Goal: Information Seeking & Learning: Learn about a topic

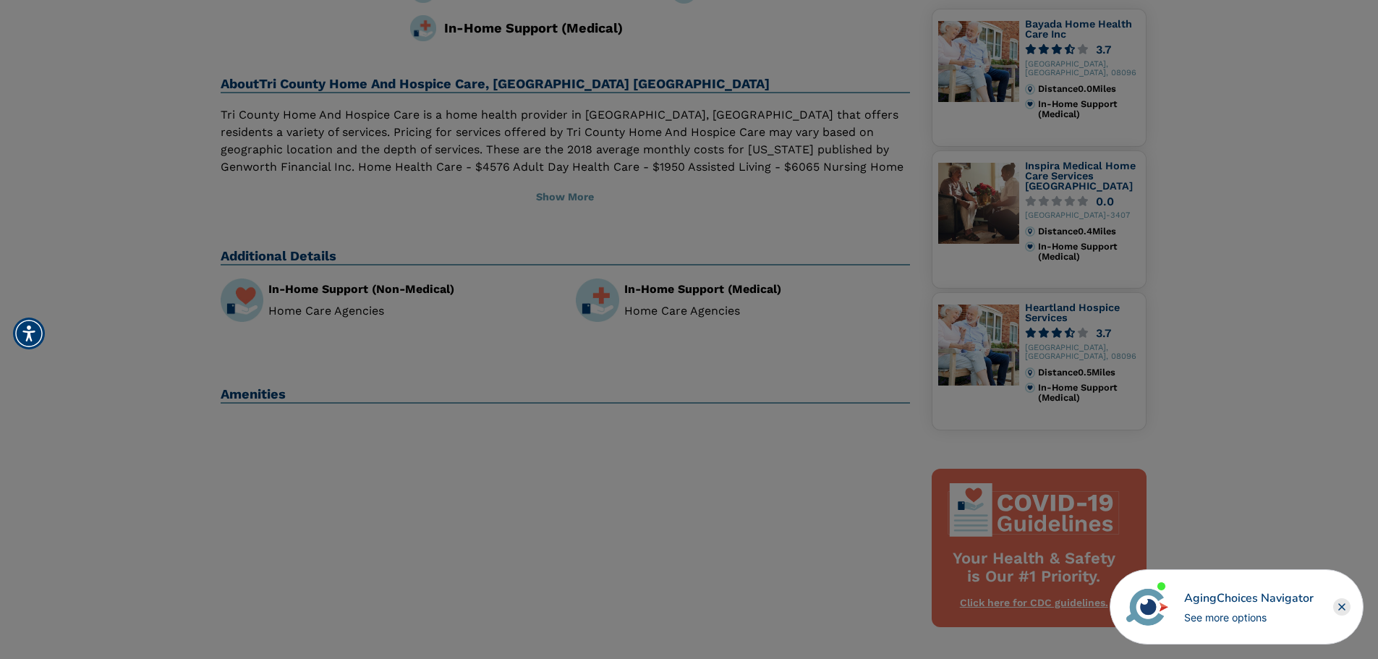
scroll to position [217, 0]
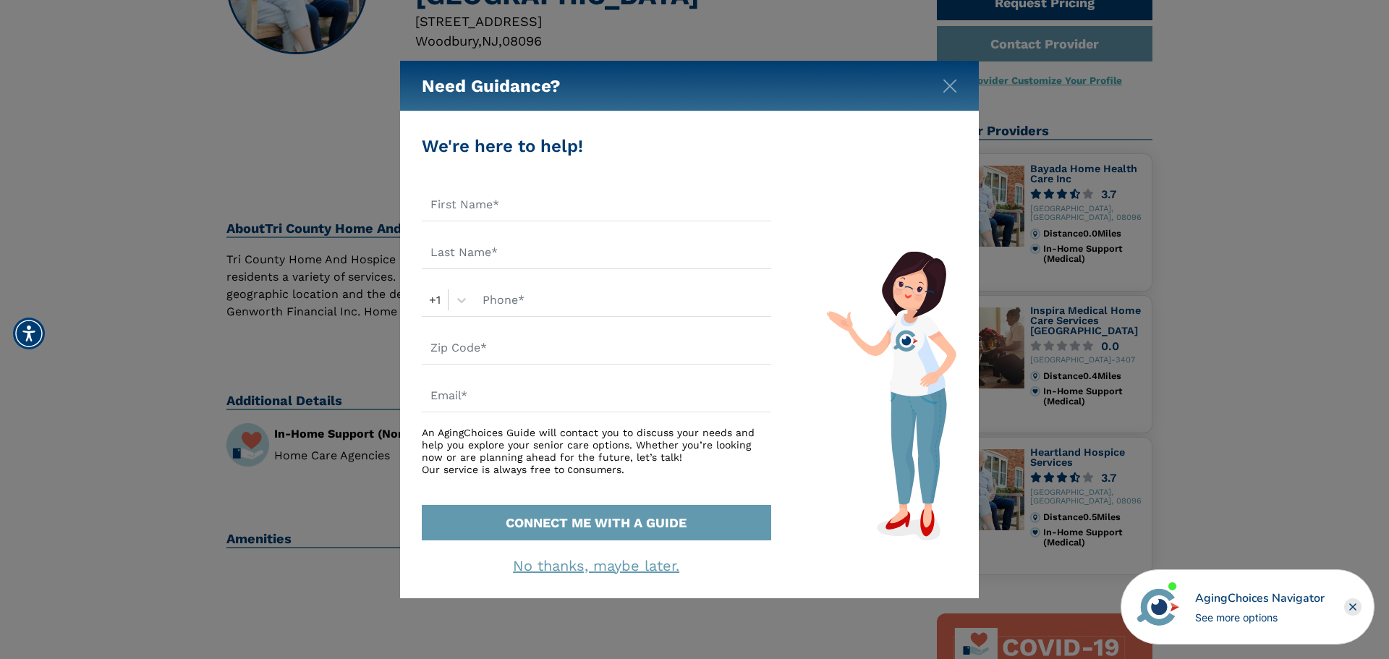
click at [958, 91] on div "Need Guidance?" at bounding box center [689, 86] width 579 height 51
click at [951, 84] on img "Close" at bounding box center [950, 86] width 14 height 14
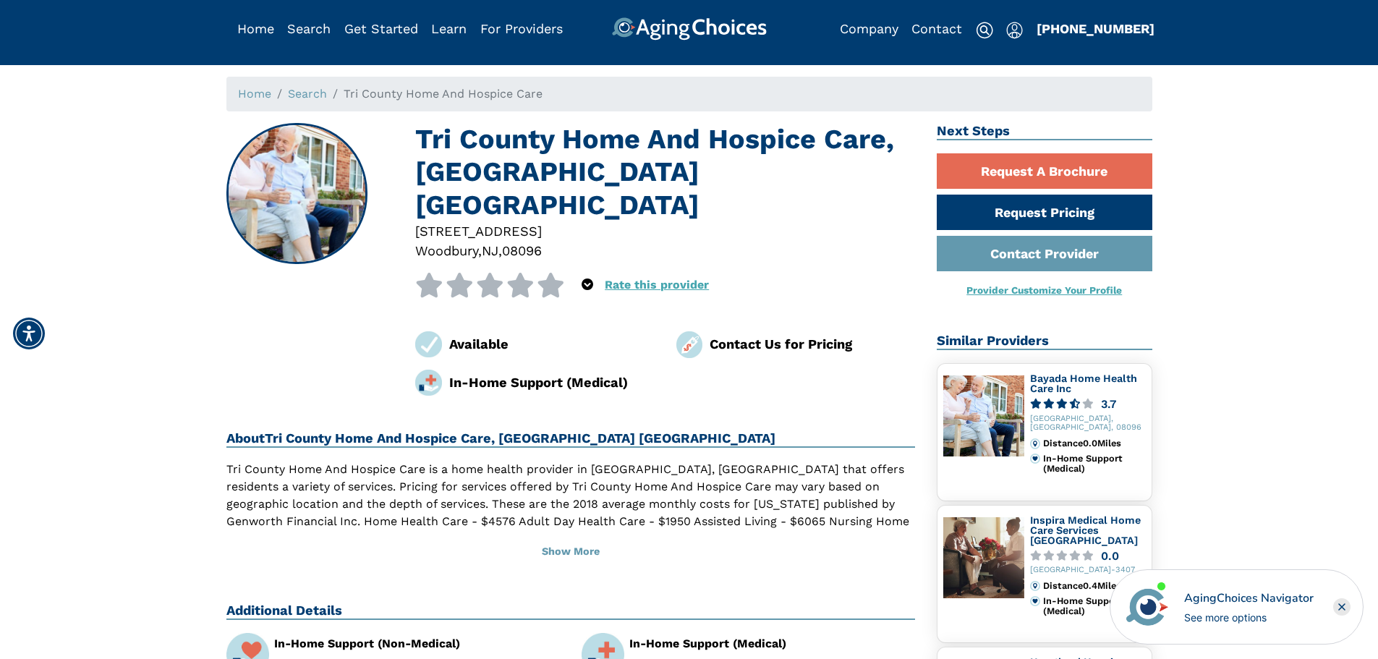
scroll to position [0, 0]
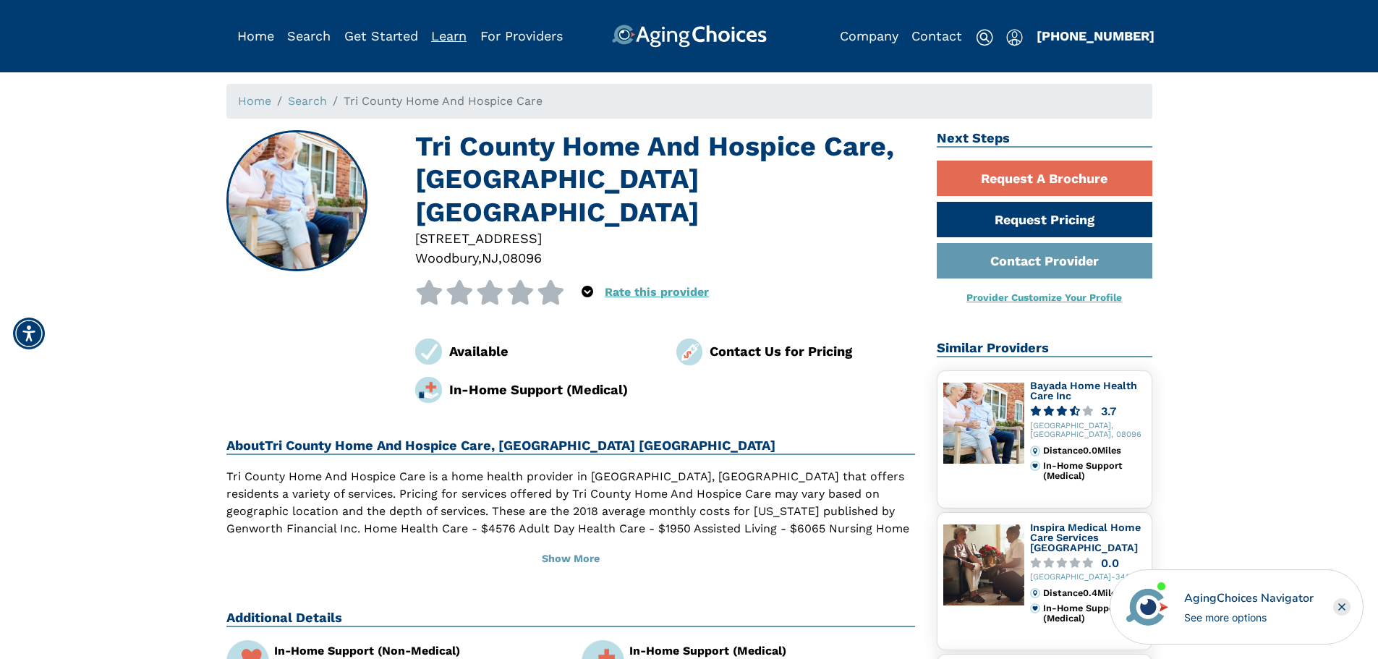
click at [456, 35] on link "Learn" at bounding box center [448, 35] width 35 height 15
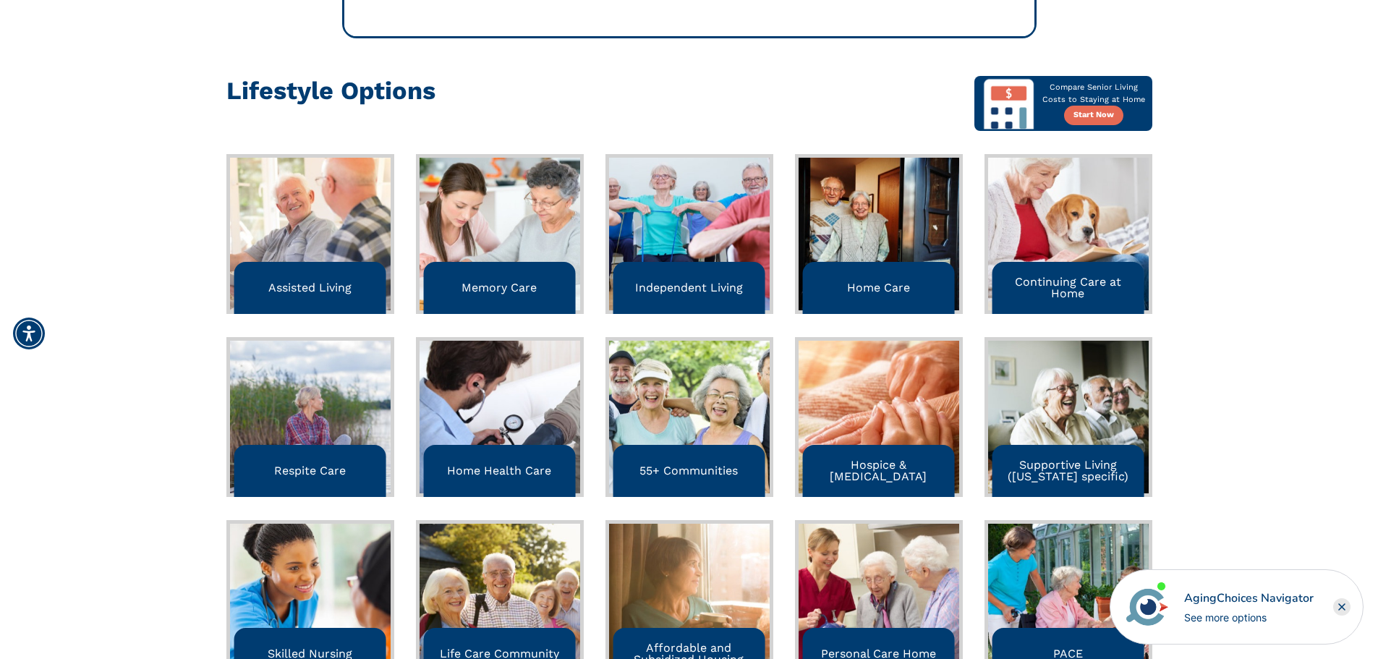
scroll to position [362, 0]
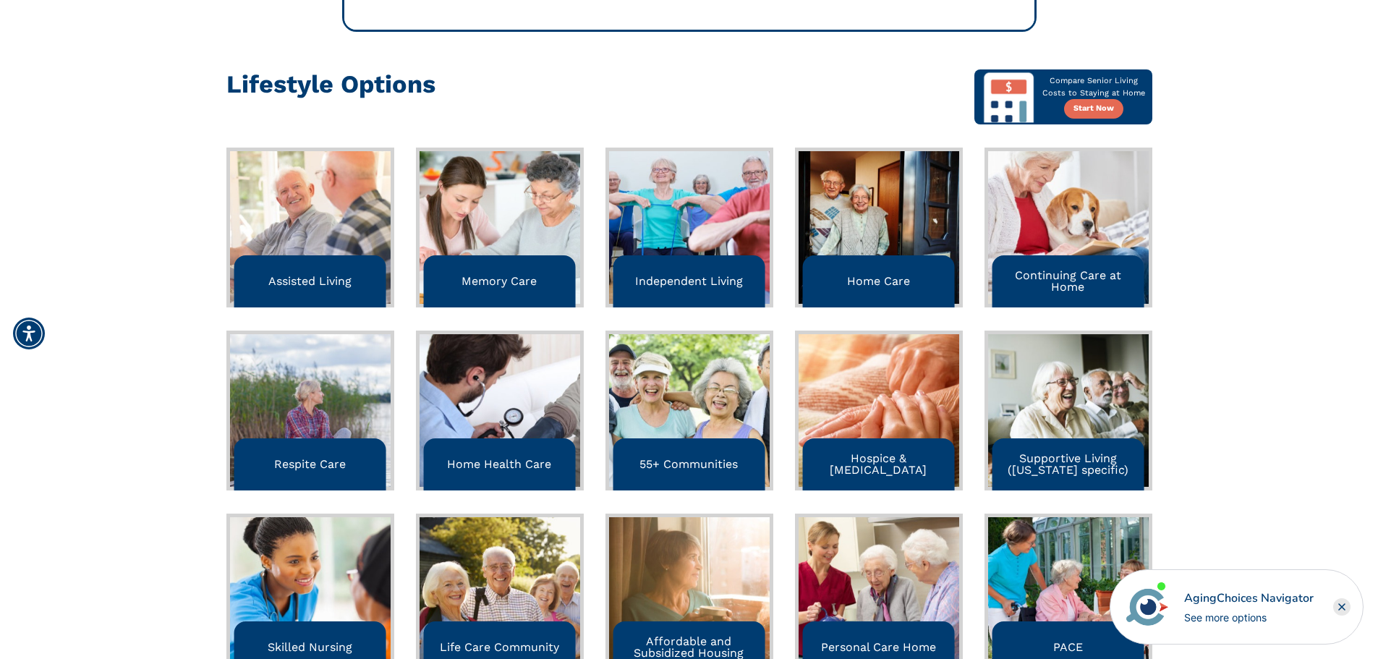
click at [892, 461] on p "Hospice & Palliative Care" at bounding box center [878, 464] width 141 height 23
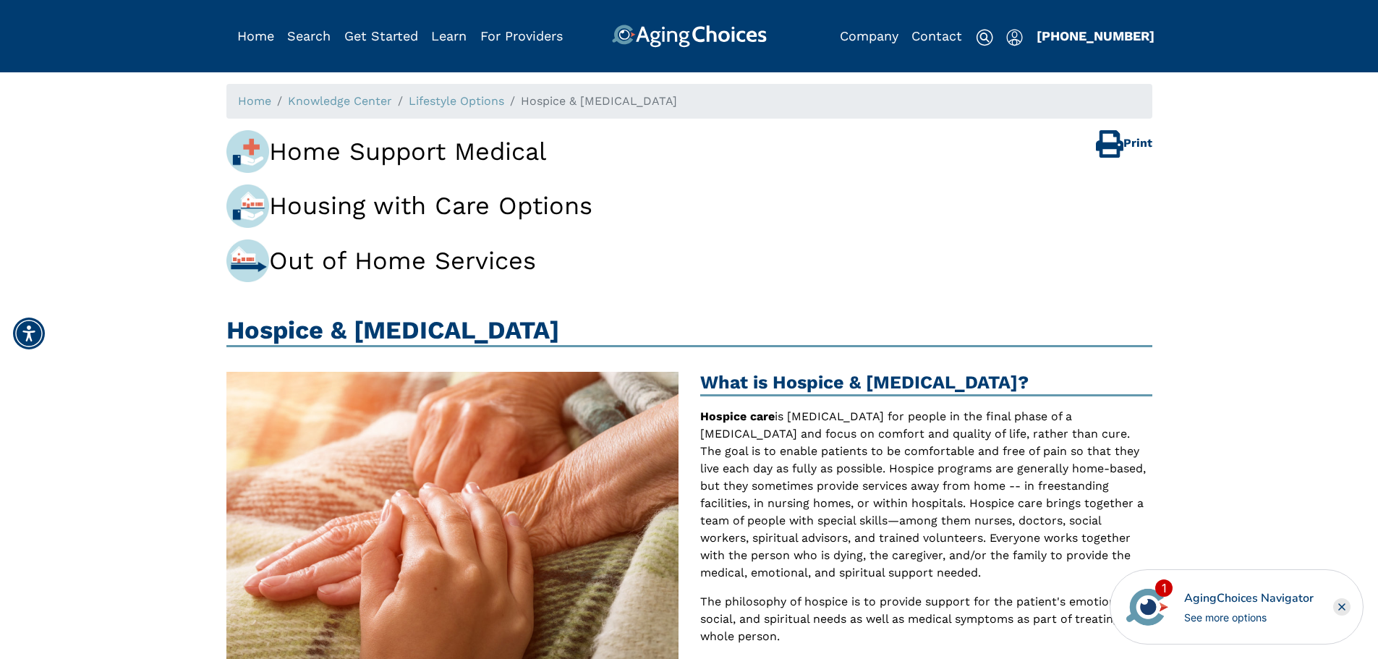
click at [255, 145] on img at bounding box center [247, 151] width 43 height 43
click at [349, 156] on p "Home Support Medical" at bounding box center [689, 151] width 926 height 43
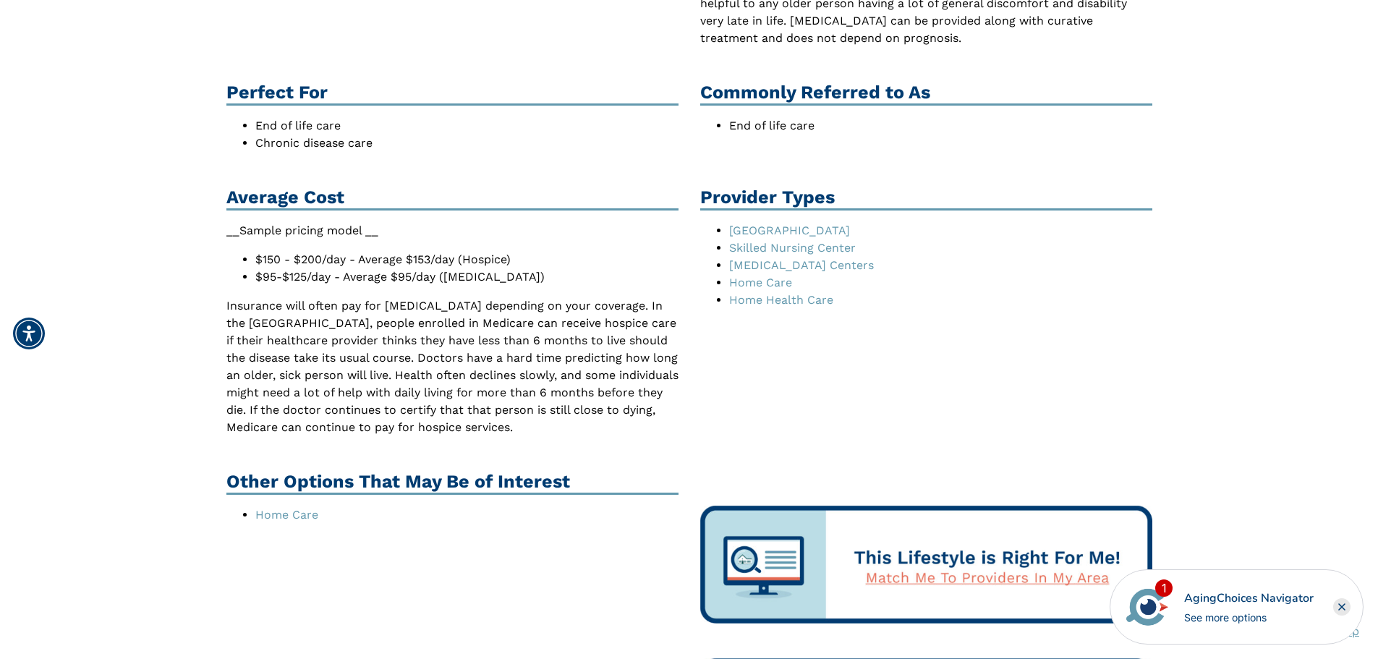
scroll to position [796, 0]
click at [289, 514] on link "Home Care" at bounding box center [286, 514] width 63 height 14
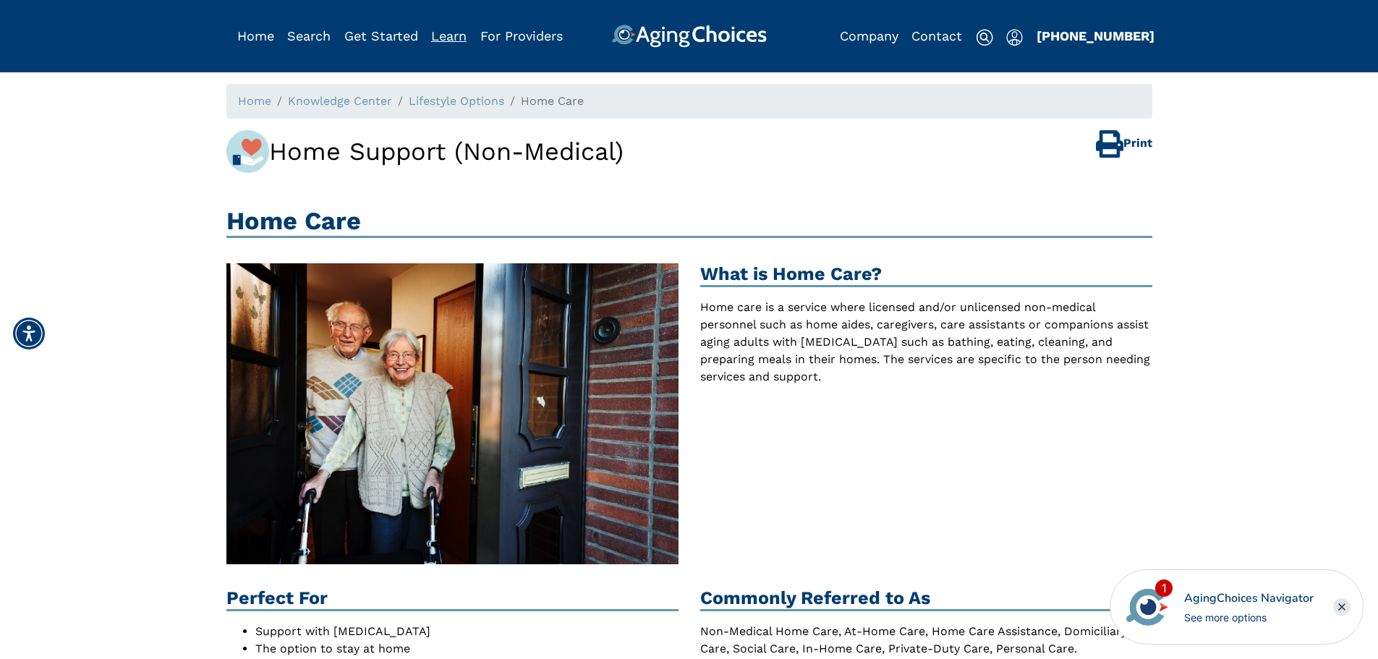
click at [448, 34] on link "Learn" at bounding box center [448, 35] width 35 height 15
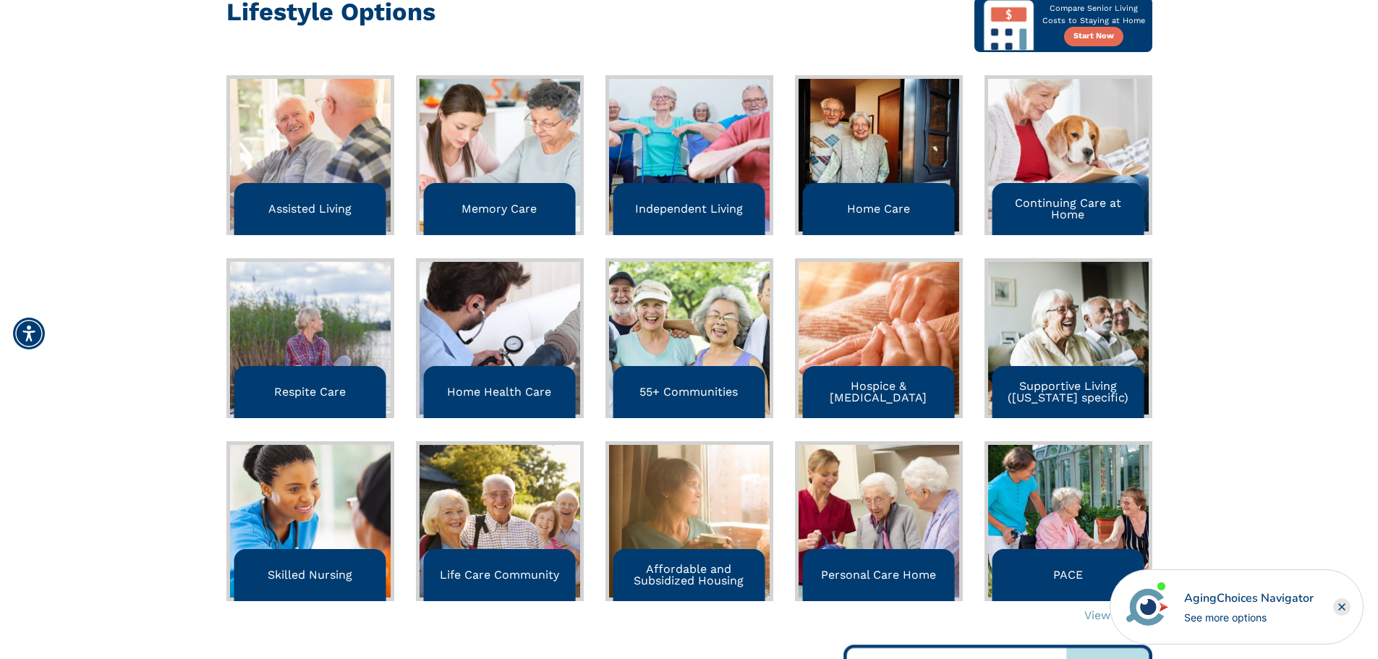
scroll to position [506, 0]
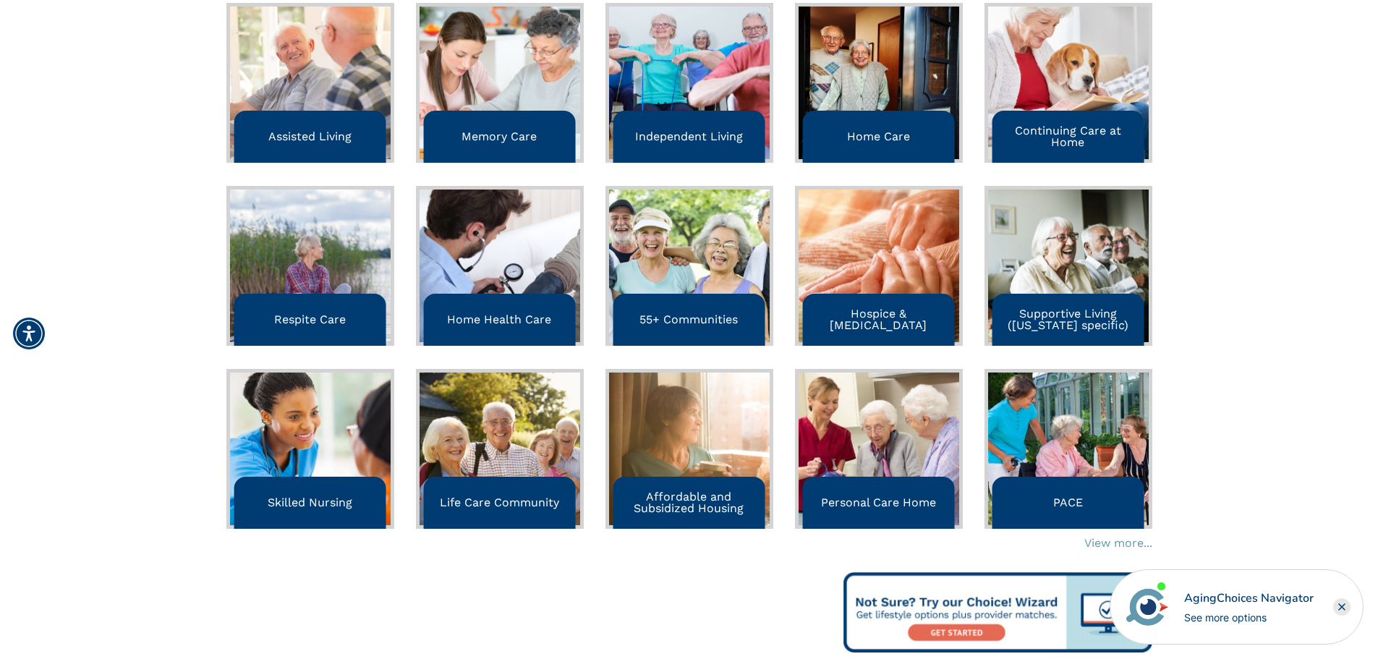
click at [507, 318] on p "Home Health Care" at bounding box center [499, 320] width 104 height 12
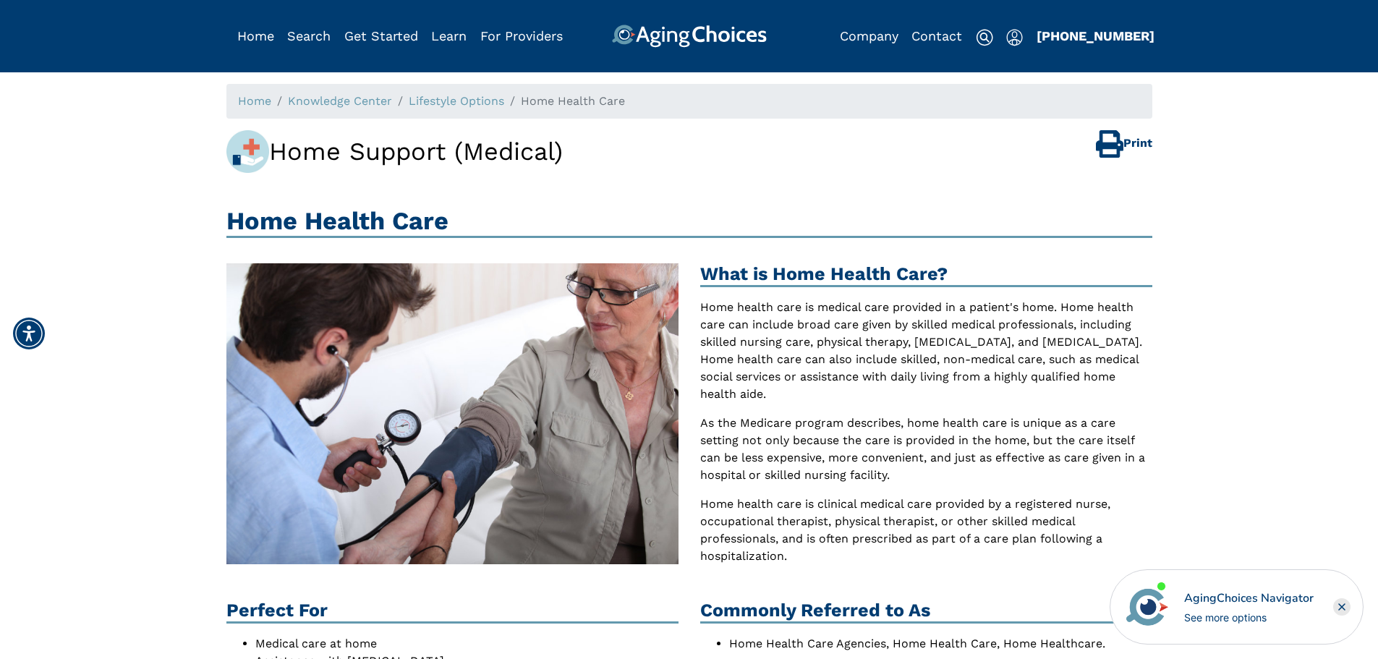
drag, startPoint x: 807, startPoint y: 159, endPoint x: 1067, endPoint y: 562, distance: 479.3
click at [1131, 147] on link "Print" at bounding box center [1124, 143] width 56 height 27
click at [461, 101] on link "Lifestyle Options" at bounding box center [456, 101] width 95 height 14
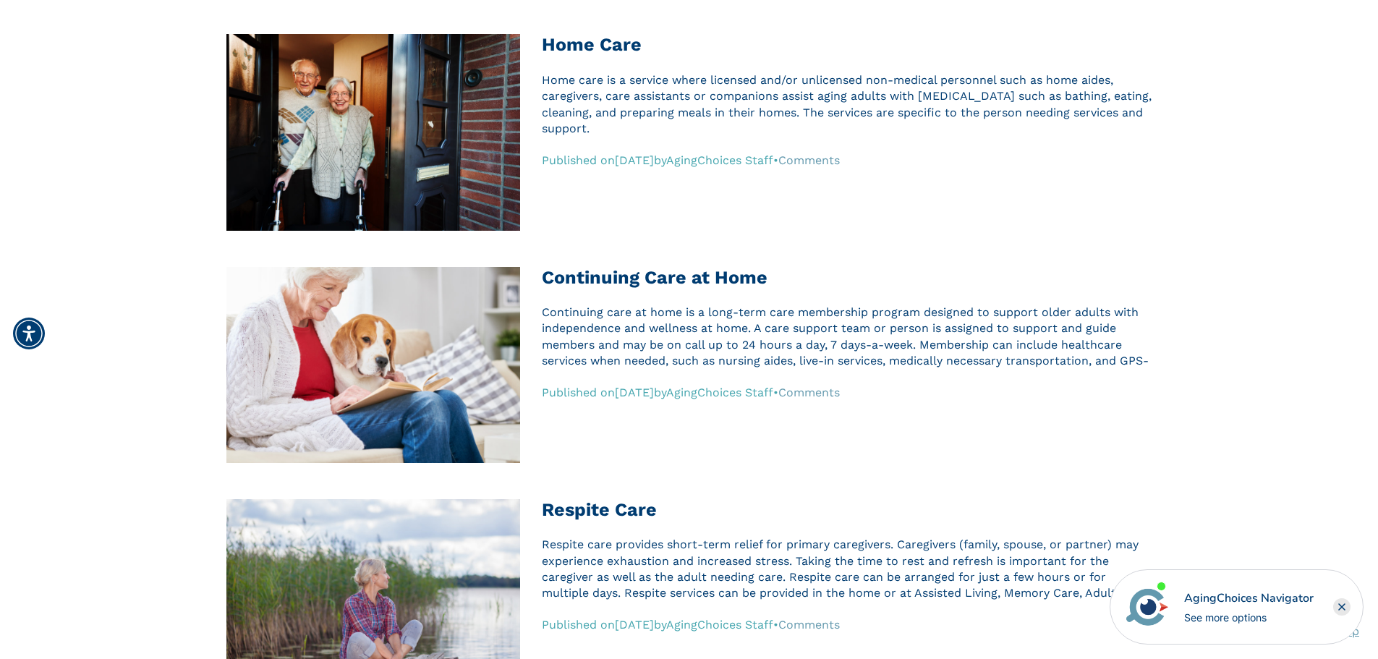
scroll to position [940, 0]
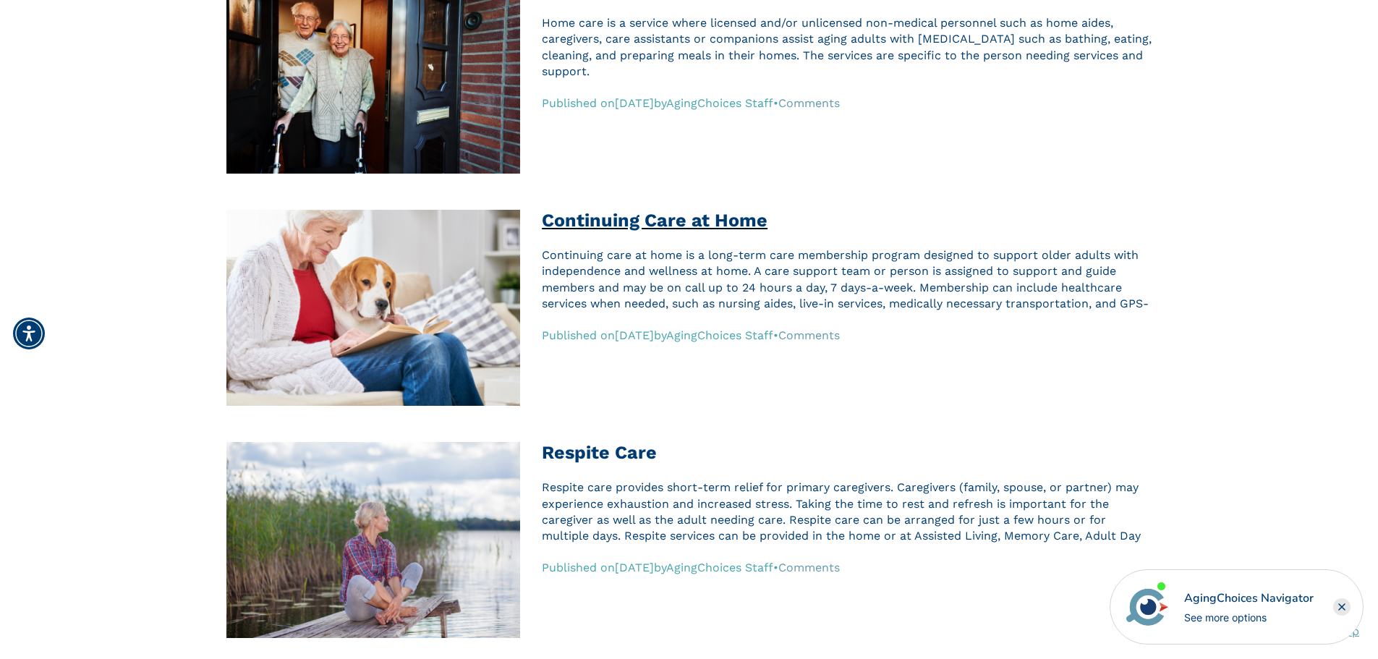
click at [702, 221] on h2 "Continuing Care at Home" at bounding box center [847, 221] width 610 height 22
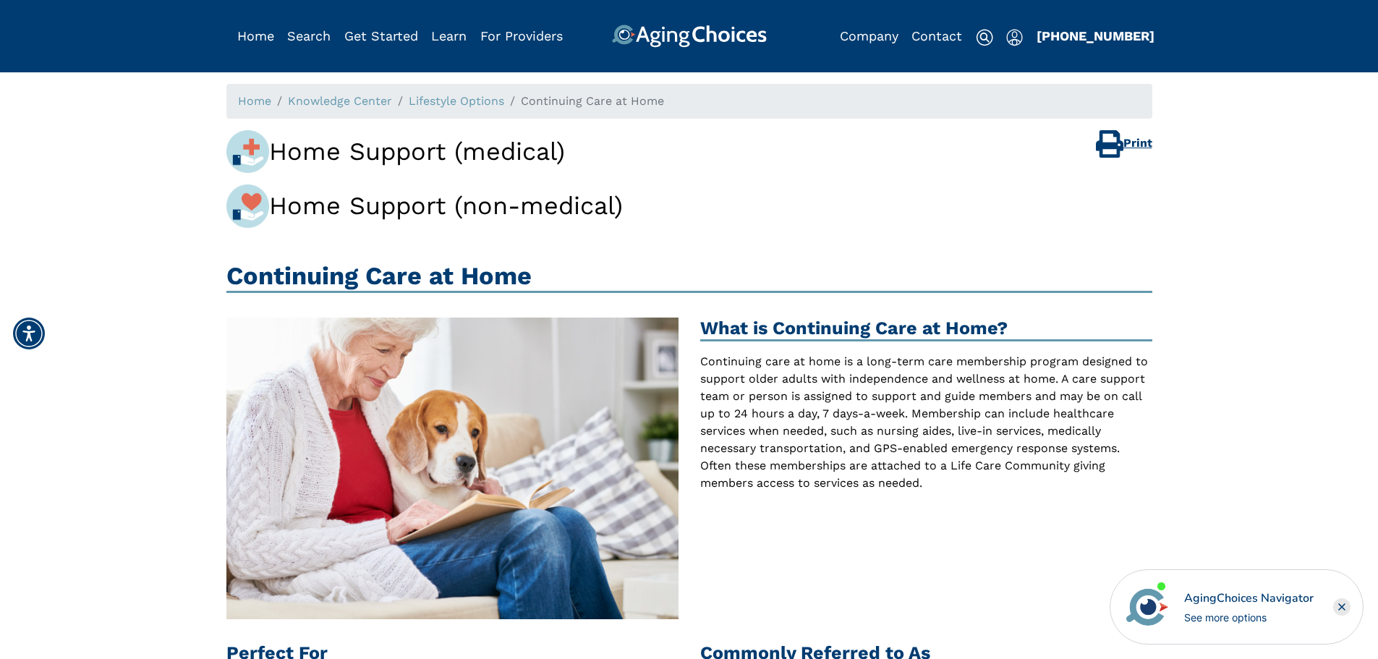
click at [1135, 143] on link "Print" at bounding box center [1124, 143] width 56 height 27
click at [471, 106] on link "Lifestyle Options" at bounding box center [456, 101] width 95 height 14
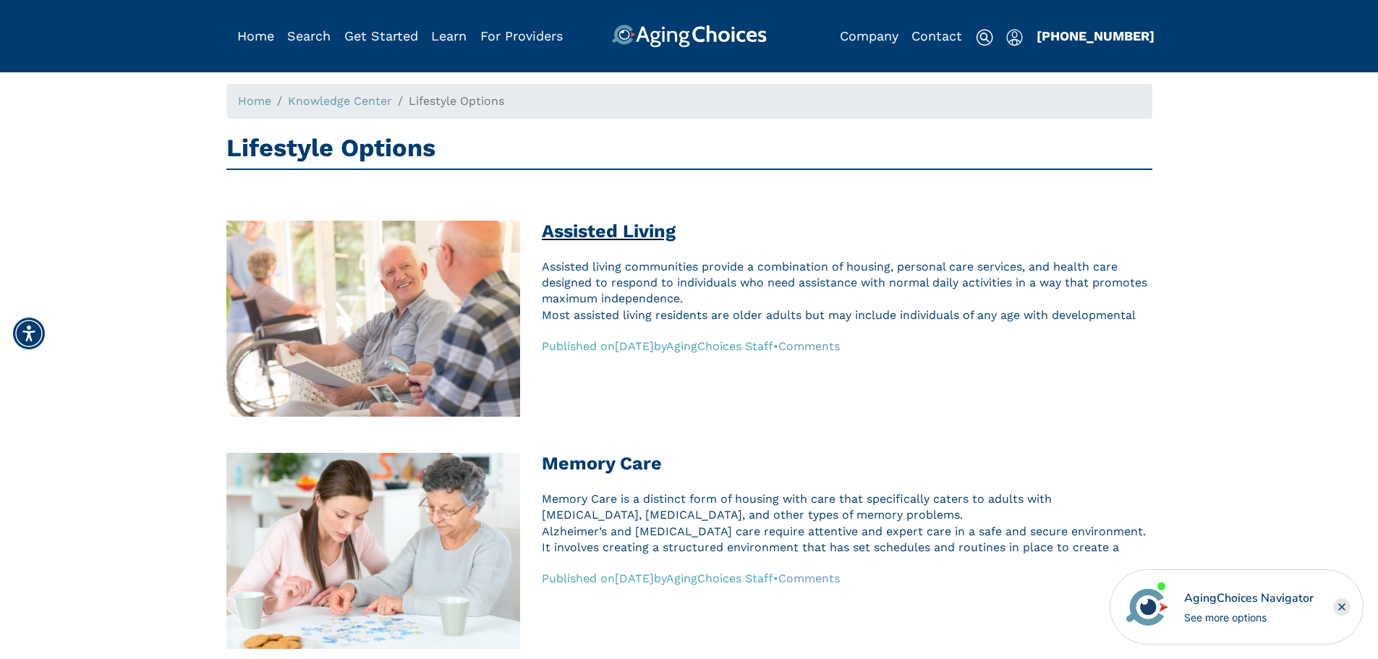
click at [656, 230] on h2 "Assisted Living" at bounding box center [847, 232] width 610 height 22
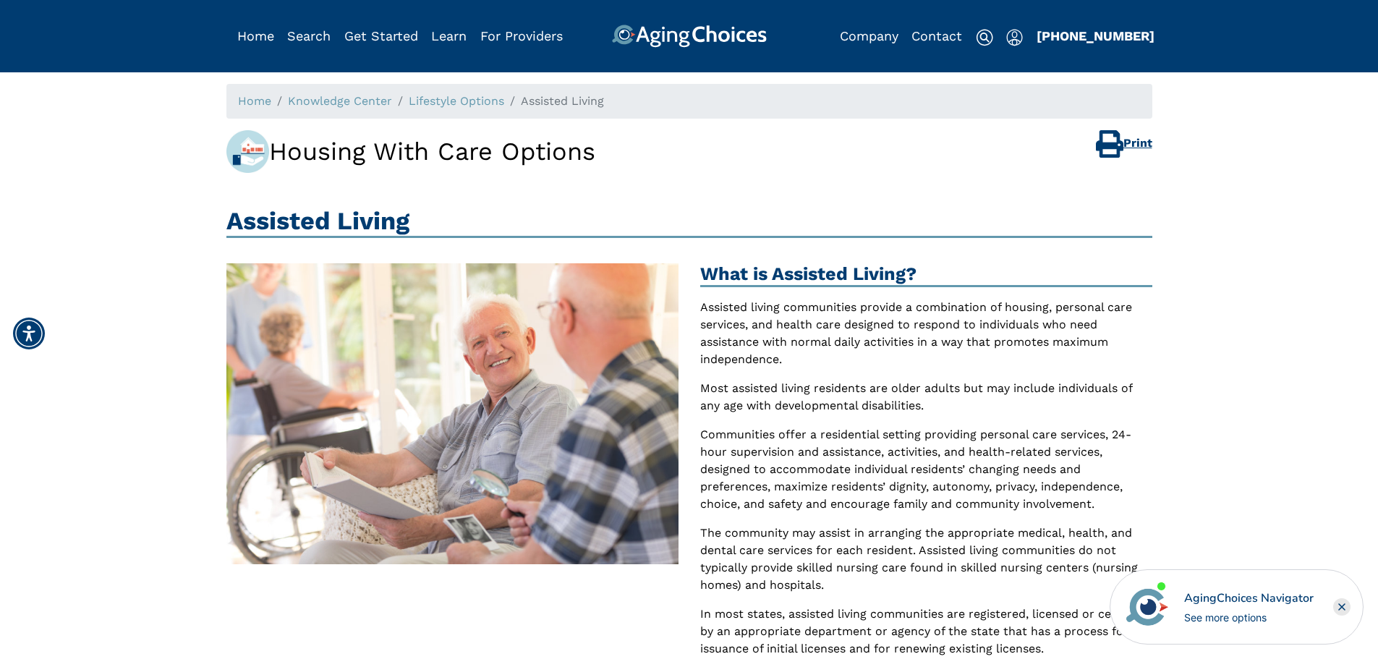
click at [1142, 140] on link "Print" at bounding box center [1124, 143] width 56 height 27
click at [481, 101] on link "Lifestyle Options" at bounding box center [456, 101] width 95 height 14
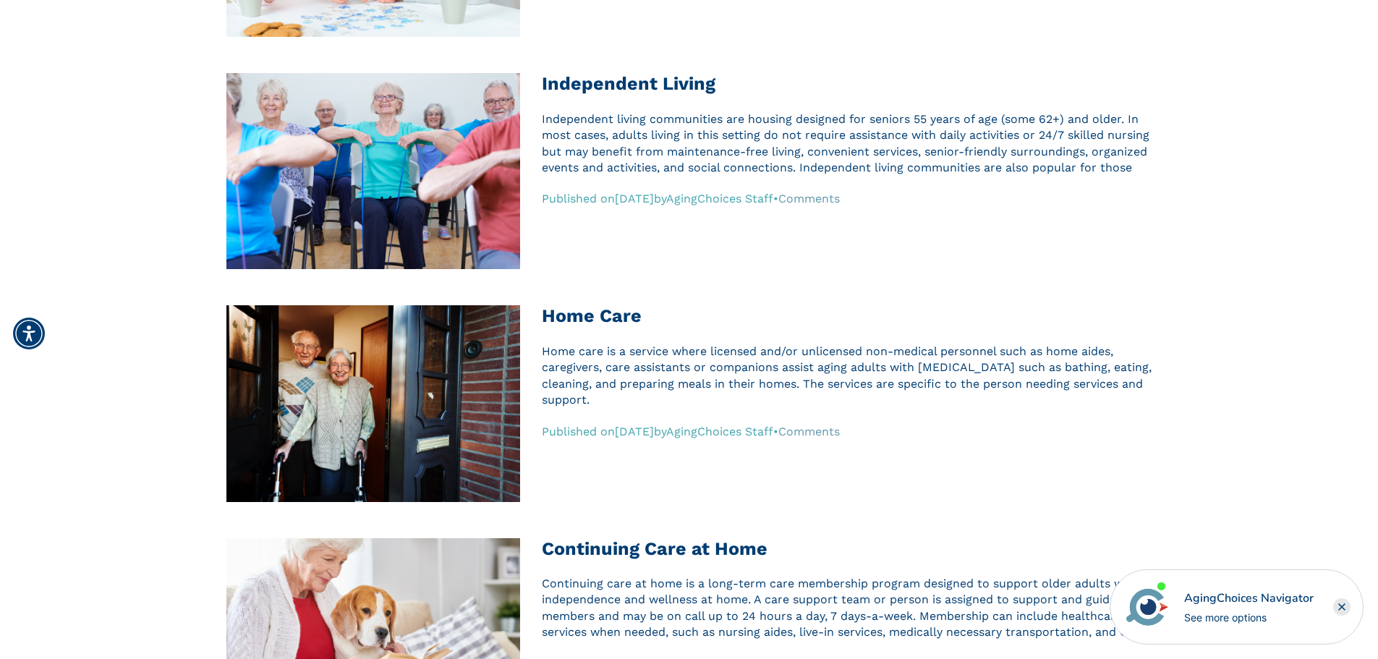
scroll to position [651, 0]
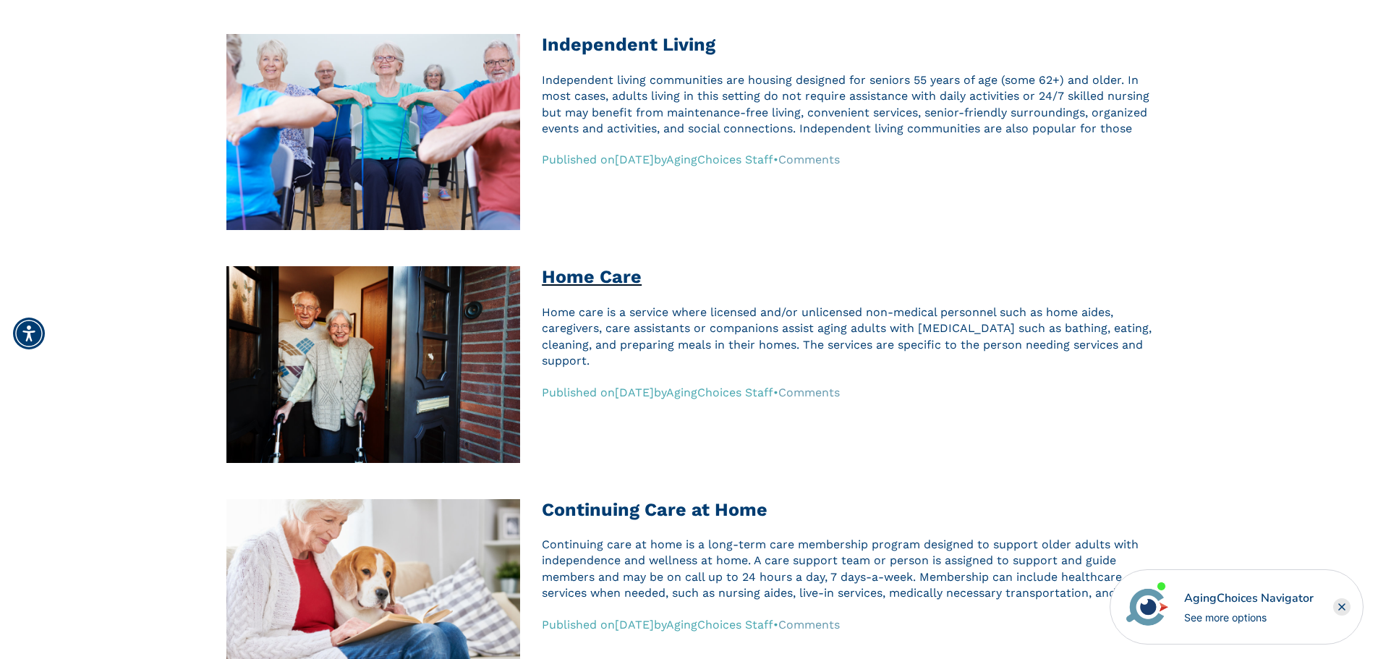
click at [569, 276] on h2 "Home Care" at bounding box center [847, 277] width 610 height 22
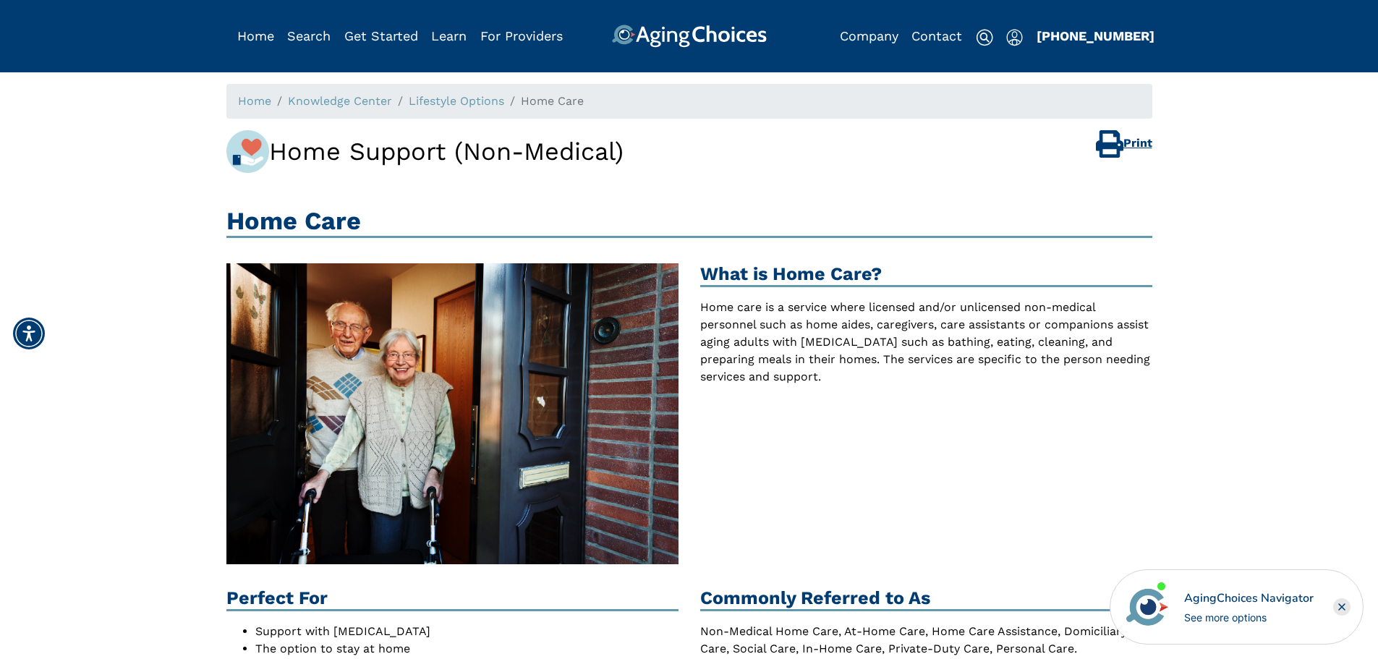
click at [1141, 148] on link "Print" at bounding box center [1124, 143] width 56 height 27
click at [475, 101] on link "Lifestyle Options" at bounding box center [456, 101] width 95 height 14
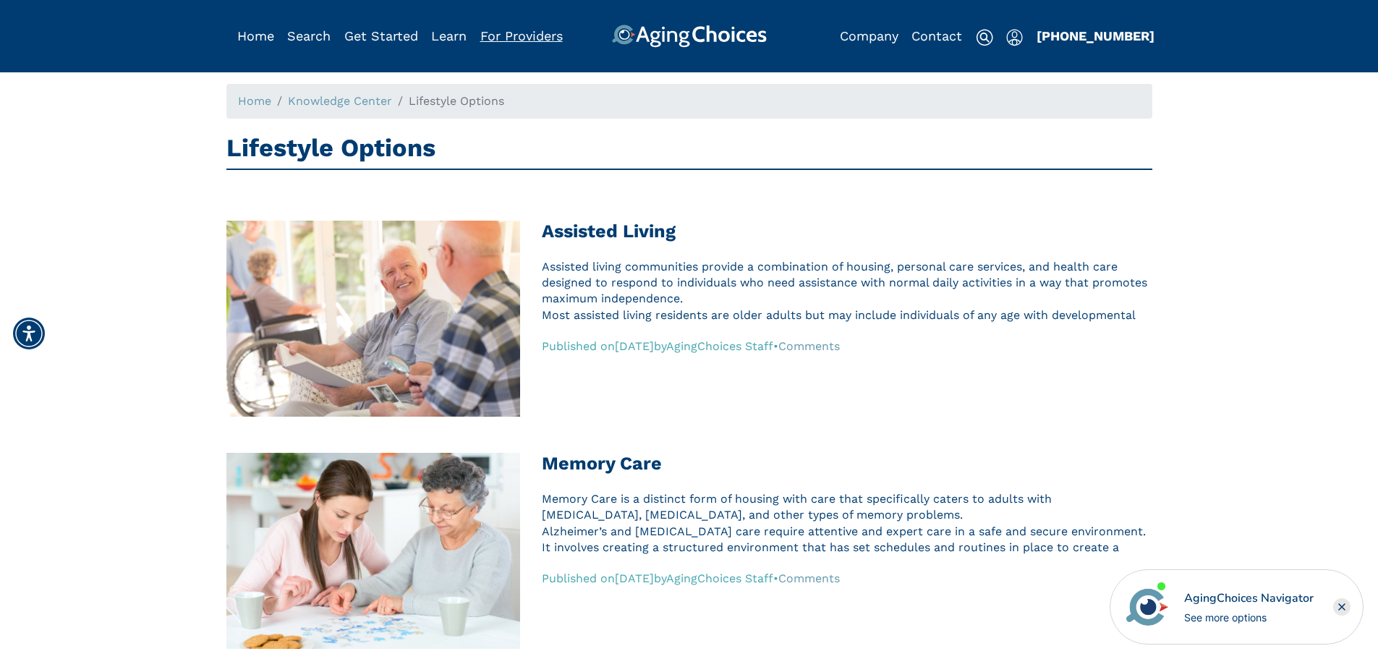
click at [532, 36] on link "For Providers" at bounding box center [521, 35] width 82 height 15
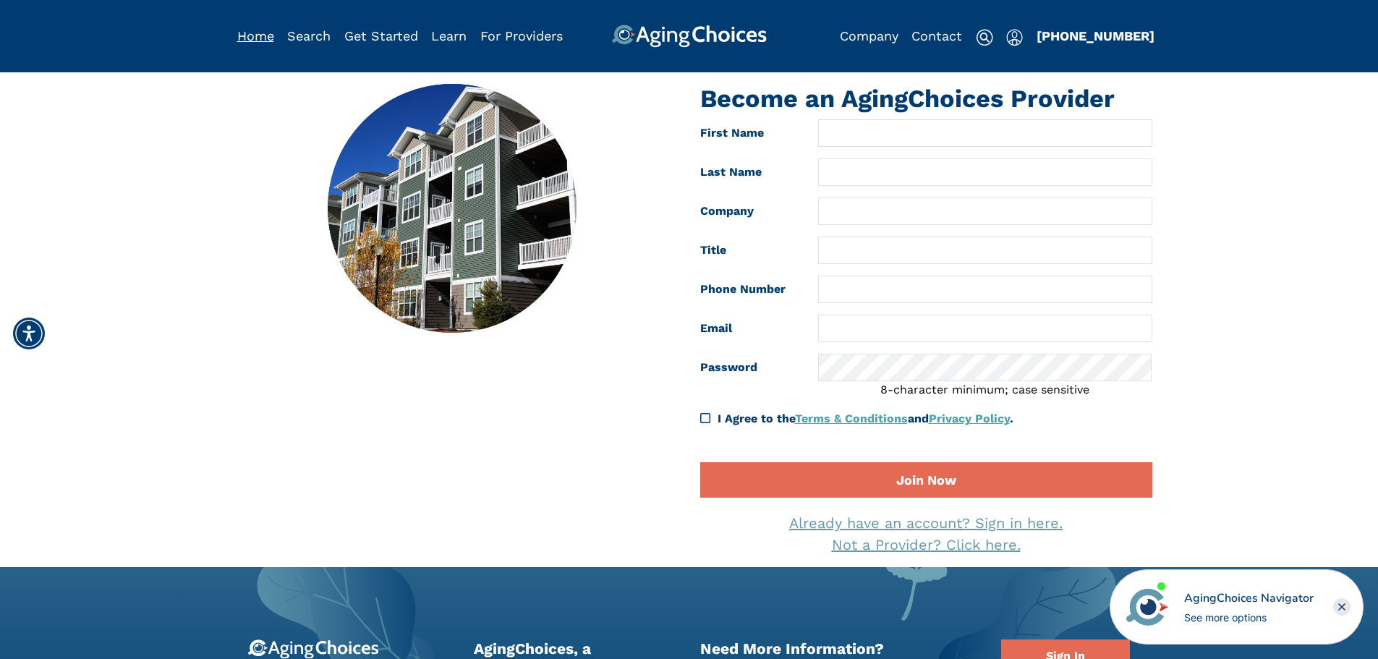
click at [258, 38] on link "Home" at bounding box center [255, 35] width 37 height 15
